Goal: Information Seeking & Learning: Learn about a topic

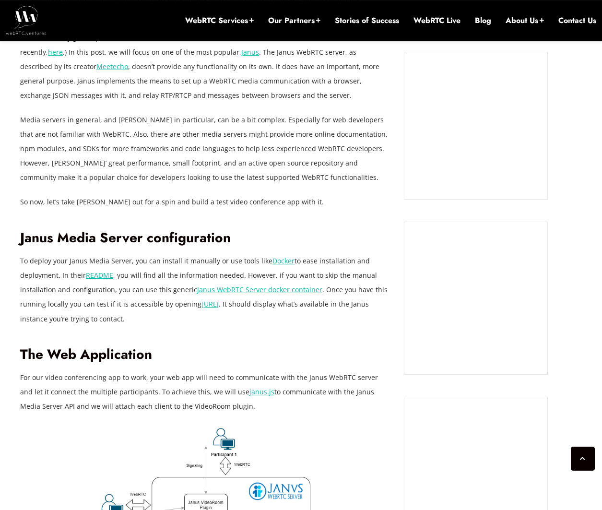
scroll to position [791, 0]
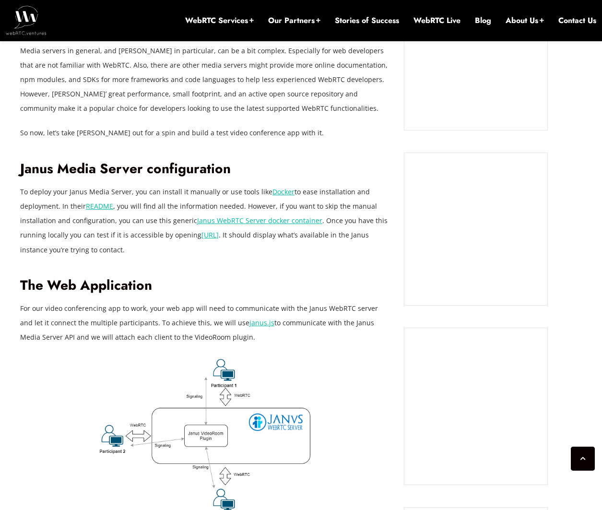
click at [267, 221] on link "Janus WebRTC Server docker container" at bounding box center [259, 220] width 125 height 9
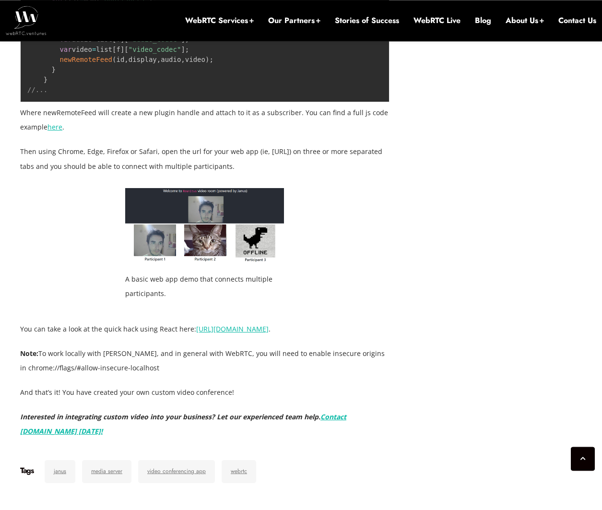
scroll to position [1818, 0]
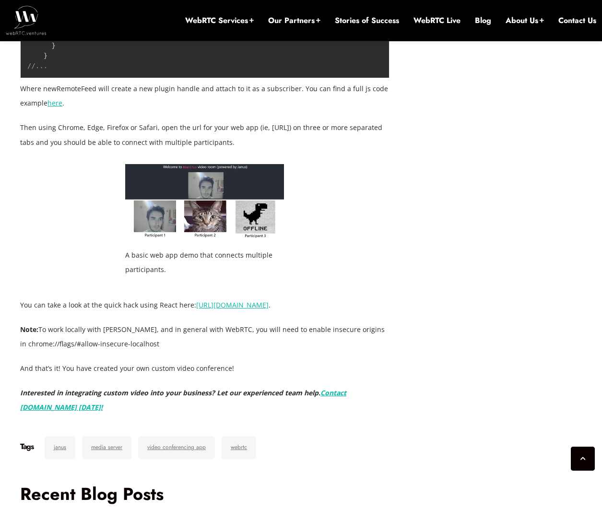
click at [58, 107] on link "here" at bounding box center [54, 102] width 15 height 9
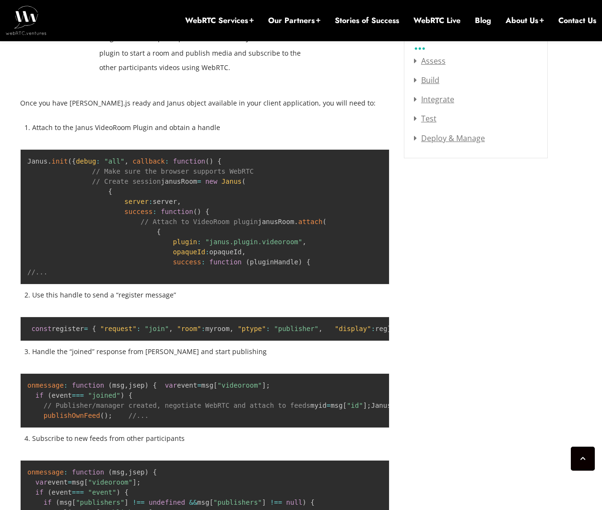
scroll to position [1231, 0]
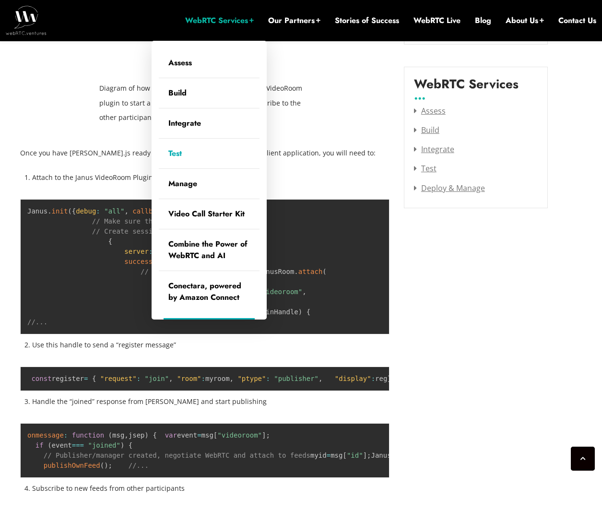
click at [193, 155] on link "Test" at bounding box center [209, 154] width 101 height 30
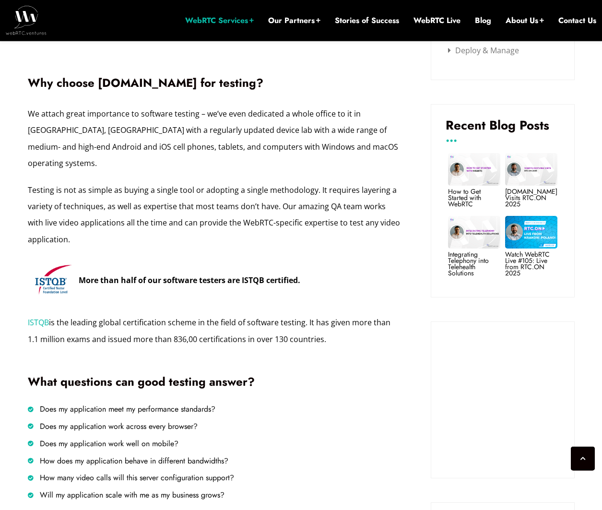
scroll to position [498, 0]
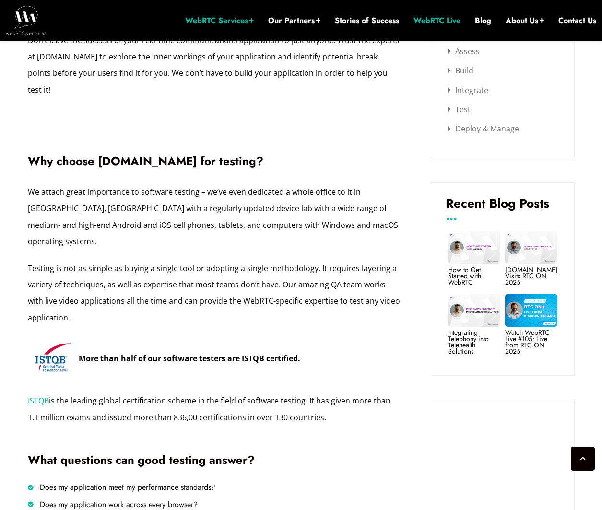
click at [445, 22] on link "WebRTC Live" at bounding box center [436, 20] width 47 height 11
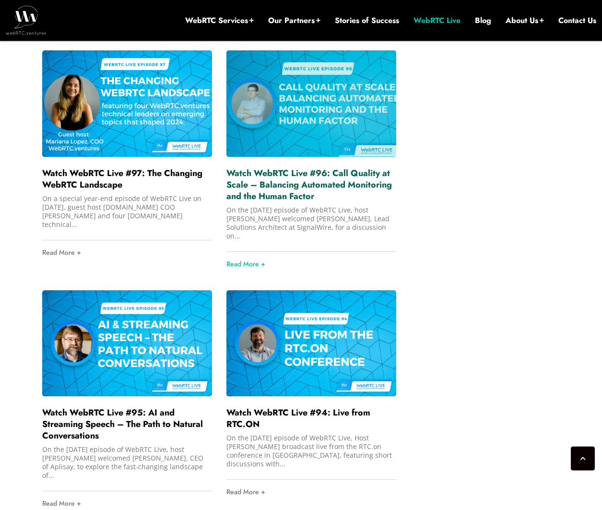
scroll to position [1611, 0]
